Goal: Navigation & Orientation: Find specific page/section

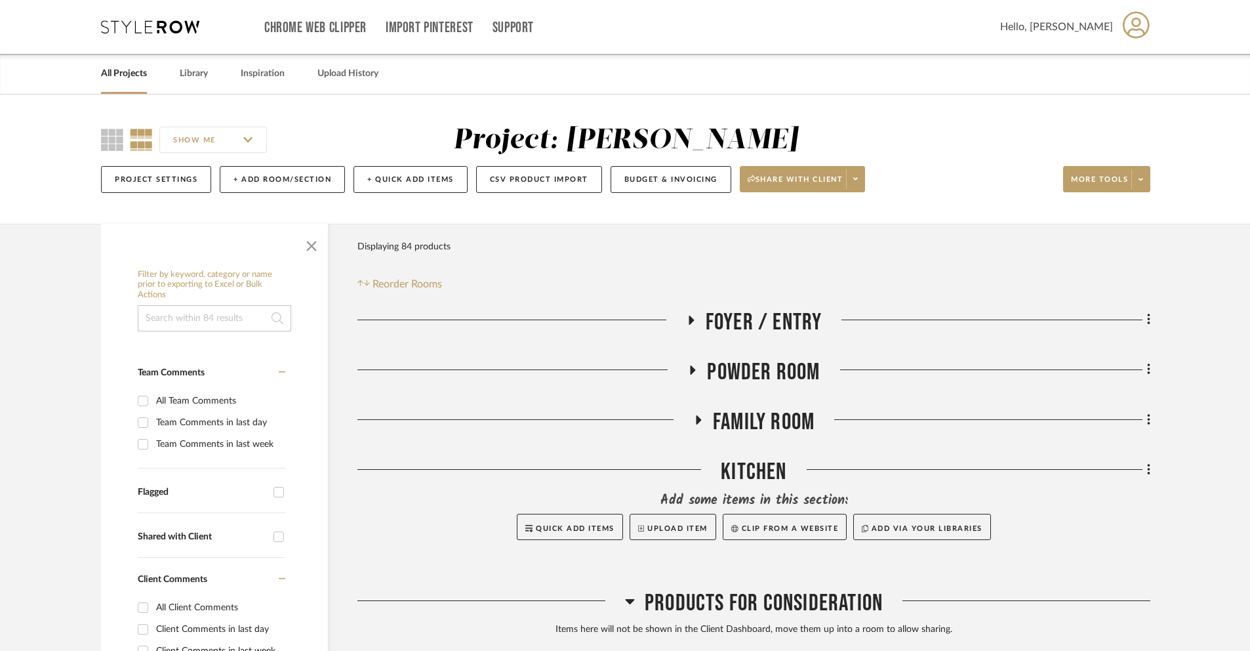
click at [143, 78] on link "All Projects" at bounding box center [124, 74] width 46 height 18
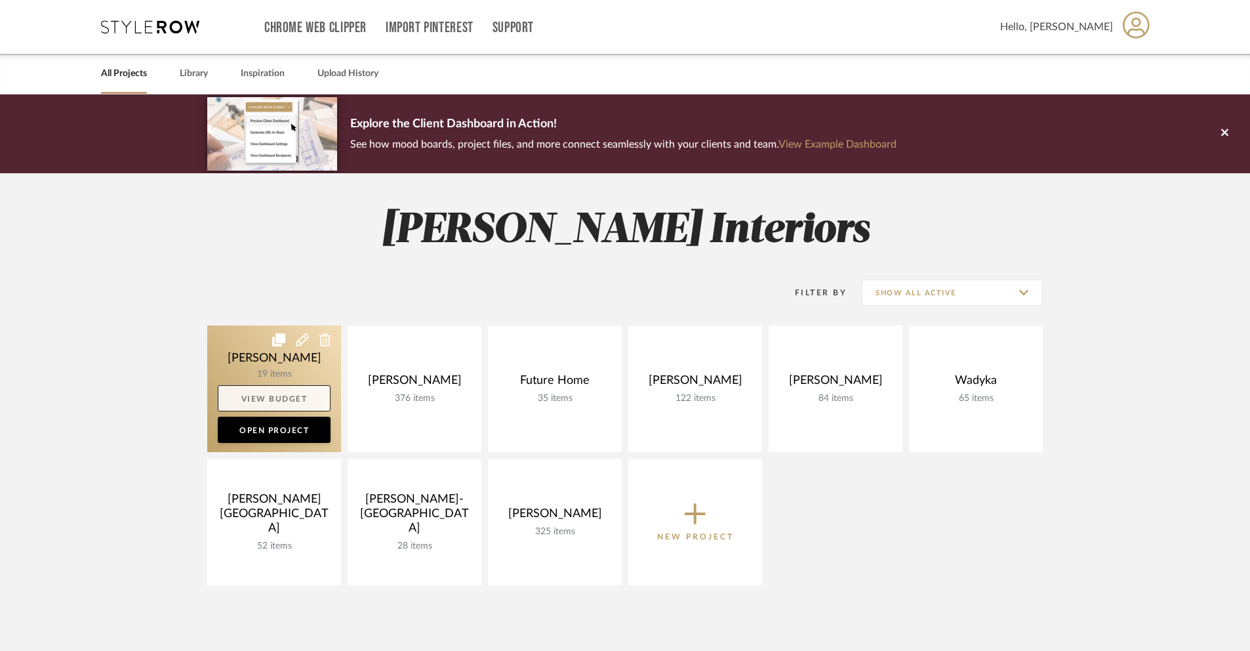
click at [290, 394] on link "View Budget" at bounding box center [274, 398] width 113 height 26
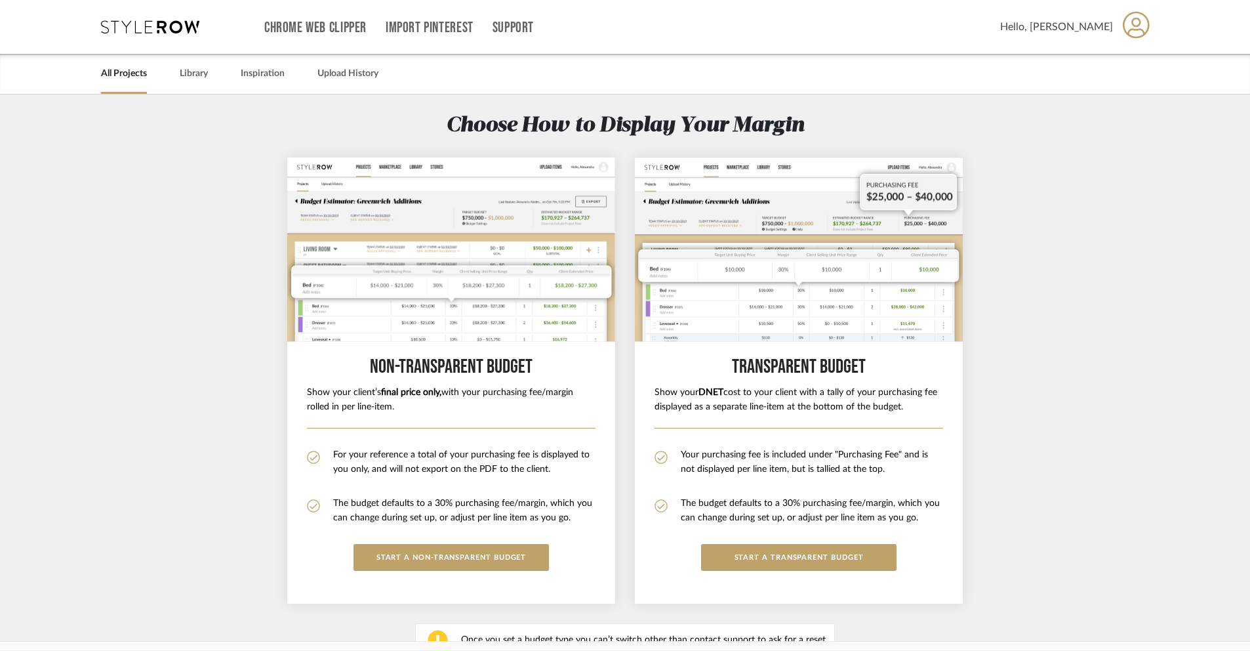
click at [281, 251] on section "Choose How to Display Your Margin Non-Transparent BUDGET Show your client’s fin…" at bounding box center [625, 401] width 1250 height 615
click at [134, 79] on link "All Projects" at bounding box center [124, 74] width 46 height 18
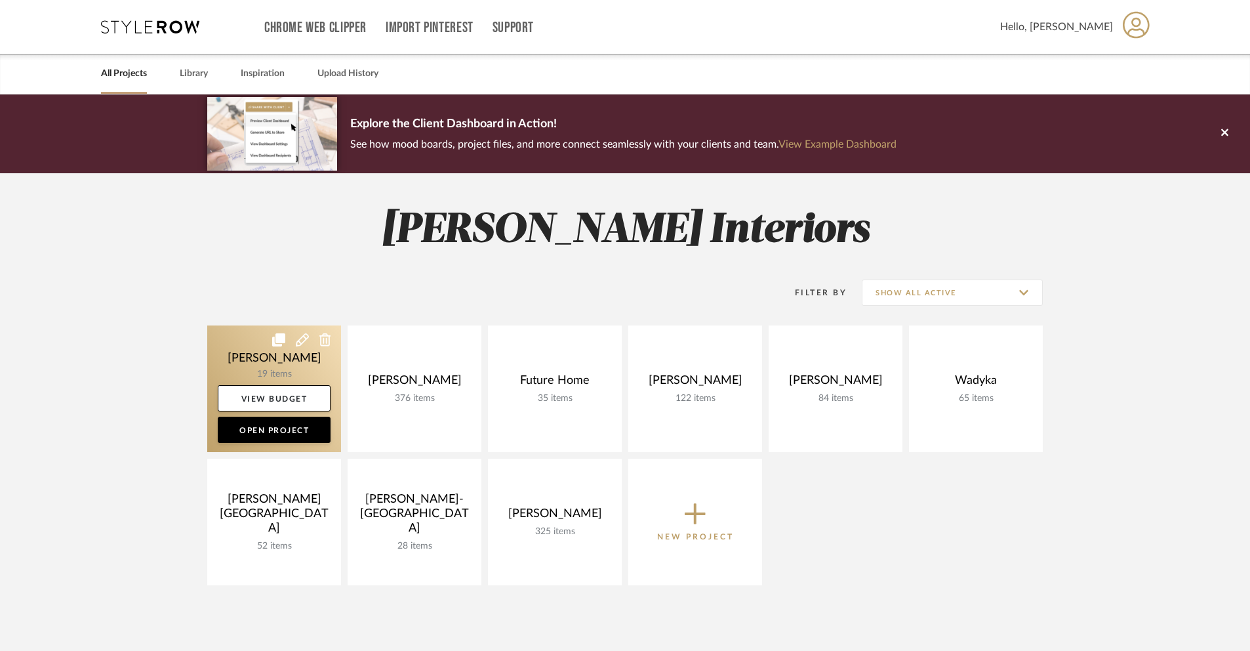
click at [260, 361] on link at bounding box center [274, 388] width 134 height 127
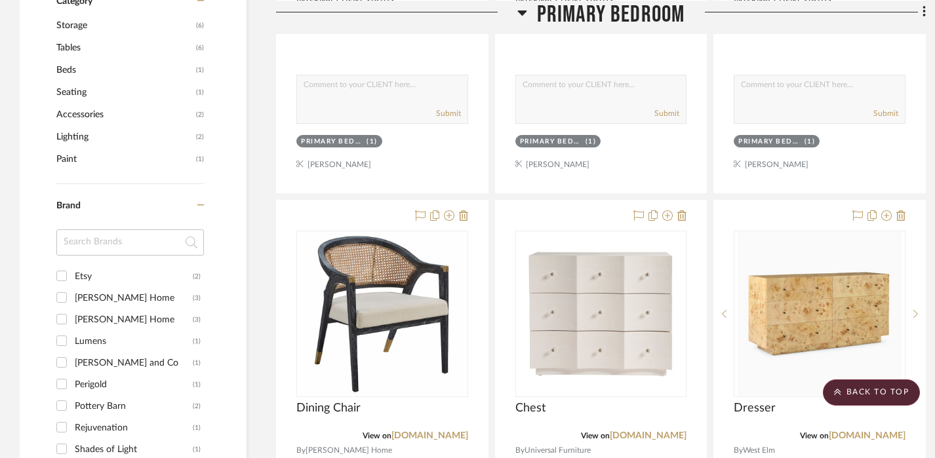
scroll to position [758, 0]
